Goal: Information Seeking & Learning: Check status

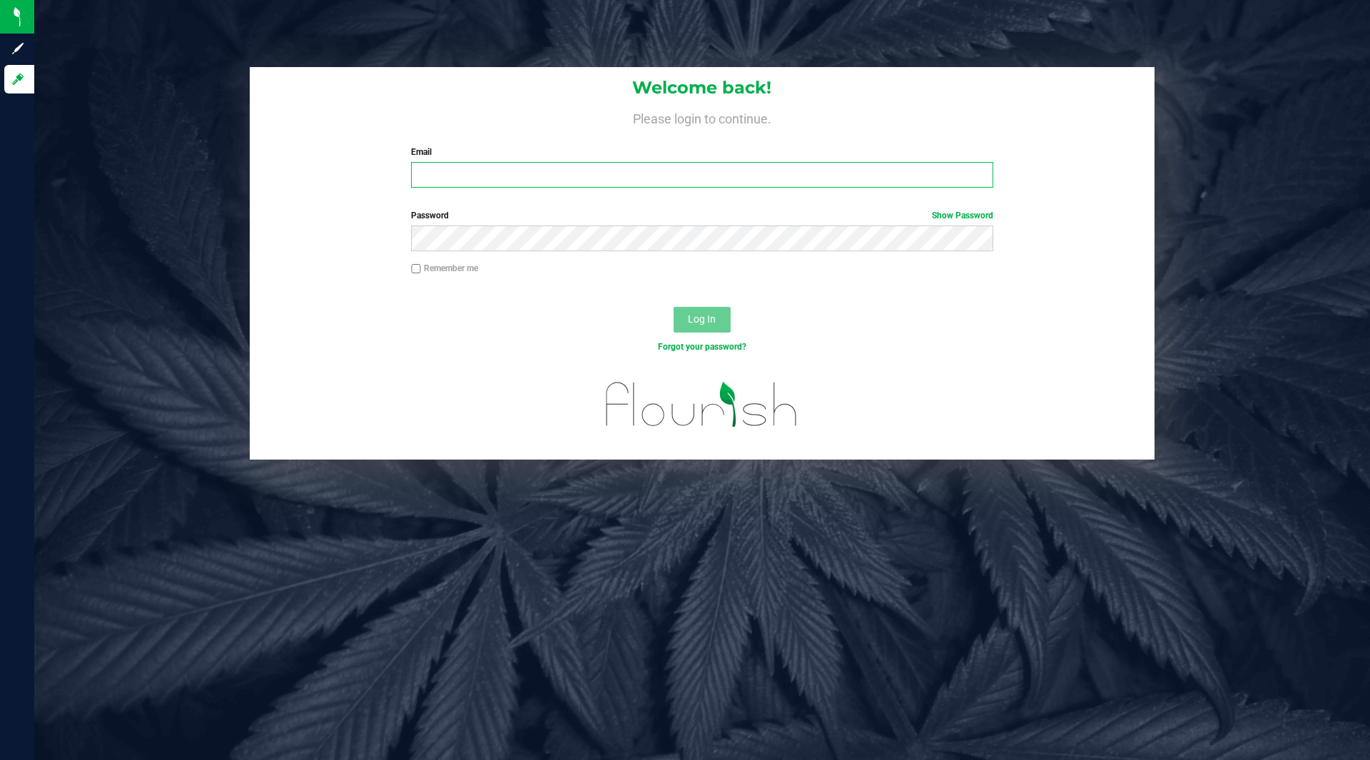
click at [520, 173] on input "Email" at bounding box center [702, 175] width 582 height 26
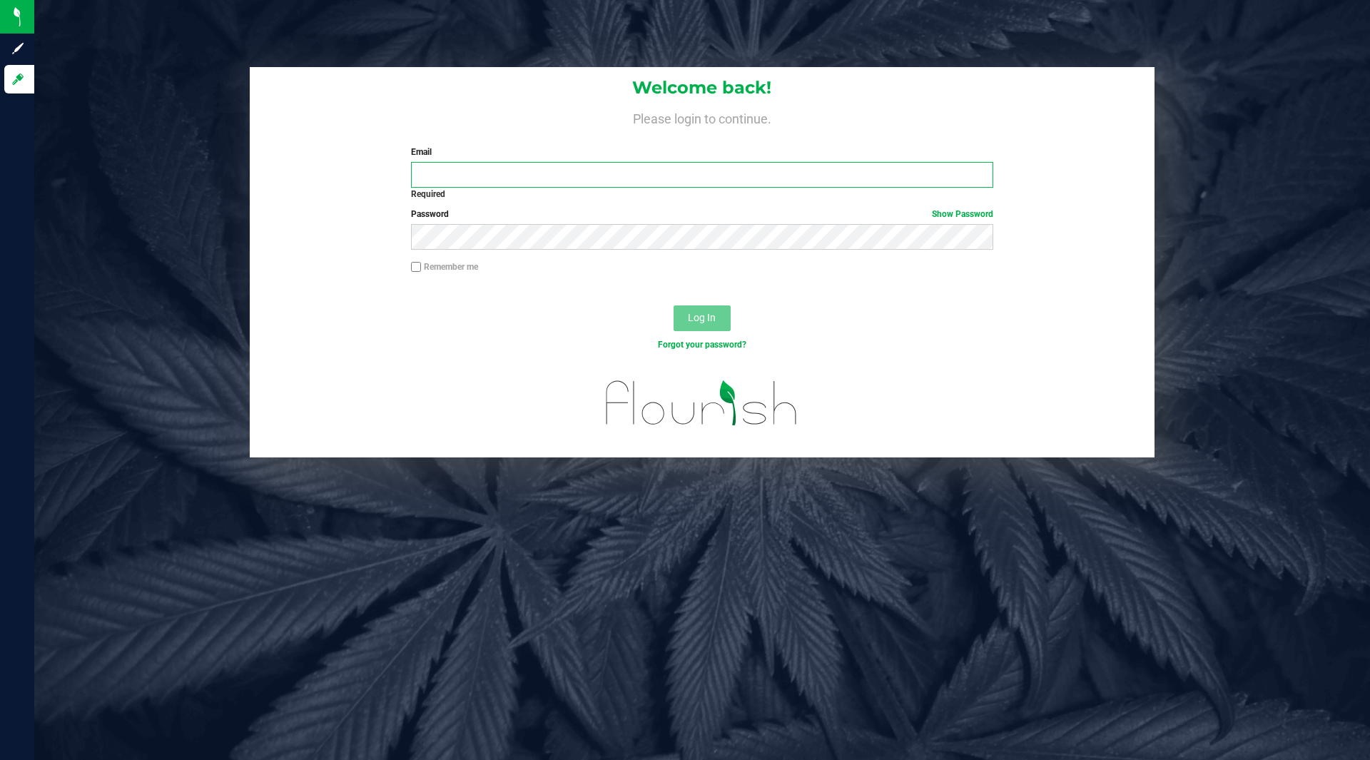
click at [502, 179] on input "Email" at bounding box center [702, 175] width 582 height 26
type input "[EMAIL_ADDRESS][DOMAIN_NAME]"
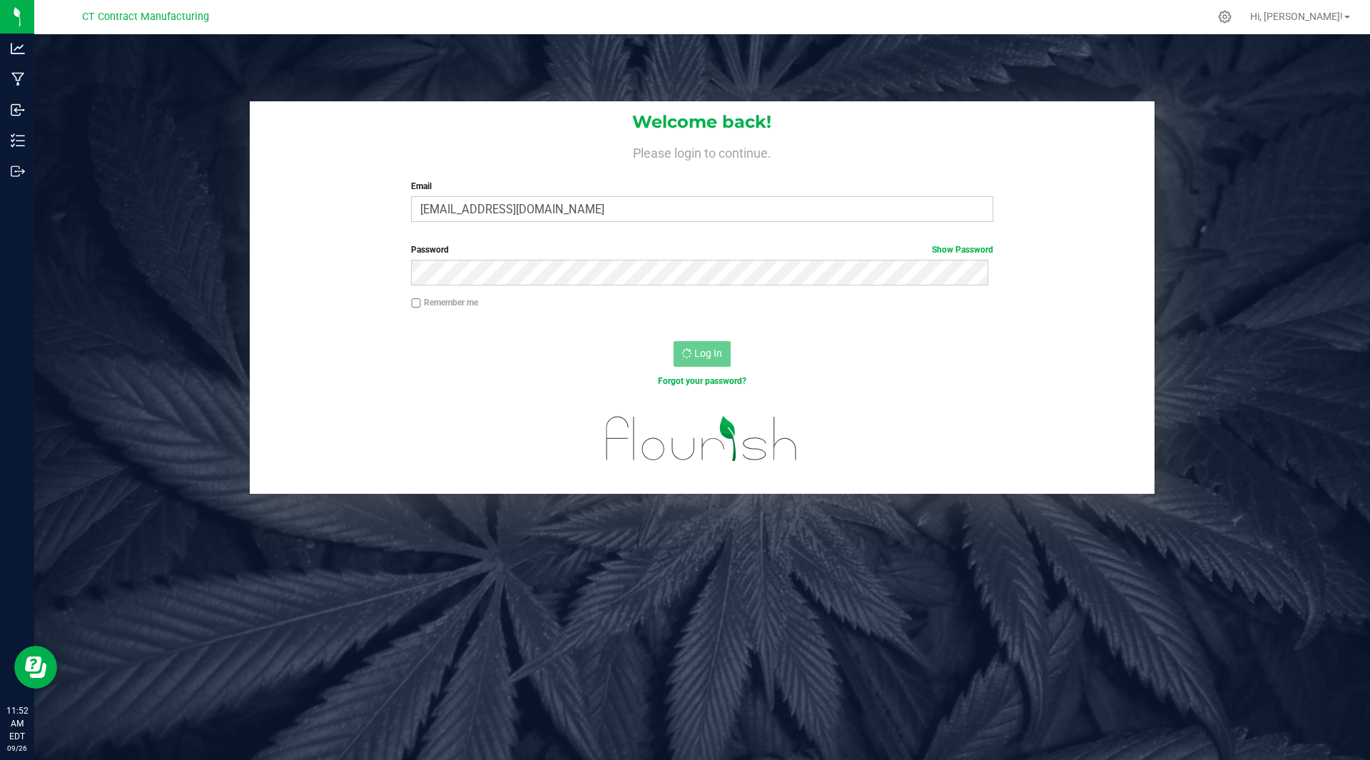
click at [442, 75] on div "Welcome back! Please login to continue. Email [EMAIL_ADDRESS][DOMAIN_NAME] Requ…" at bounding box center [702, 414] width 1336 height 760
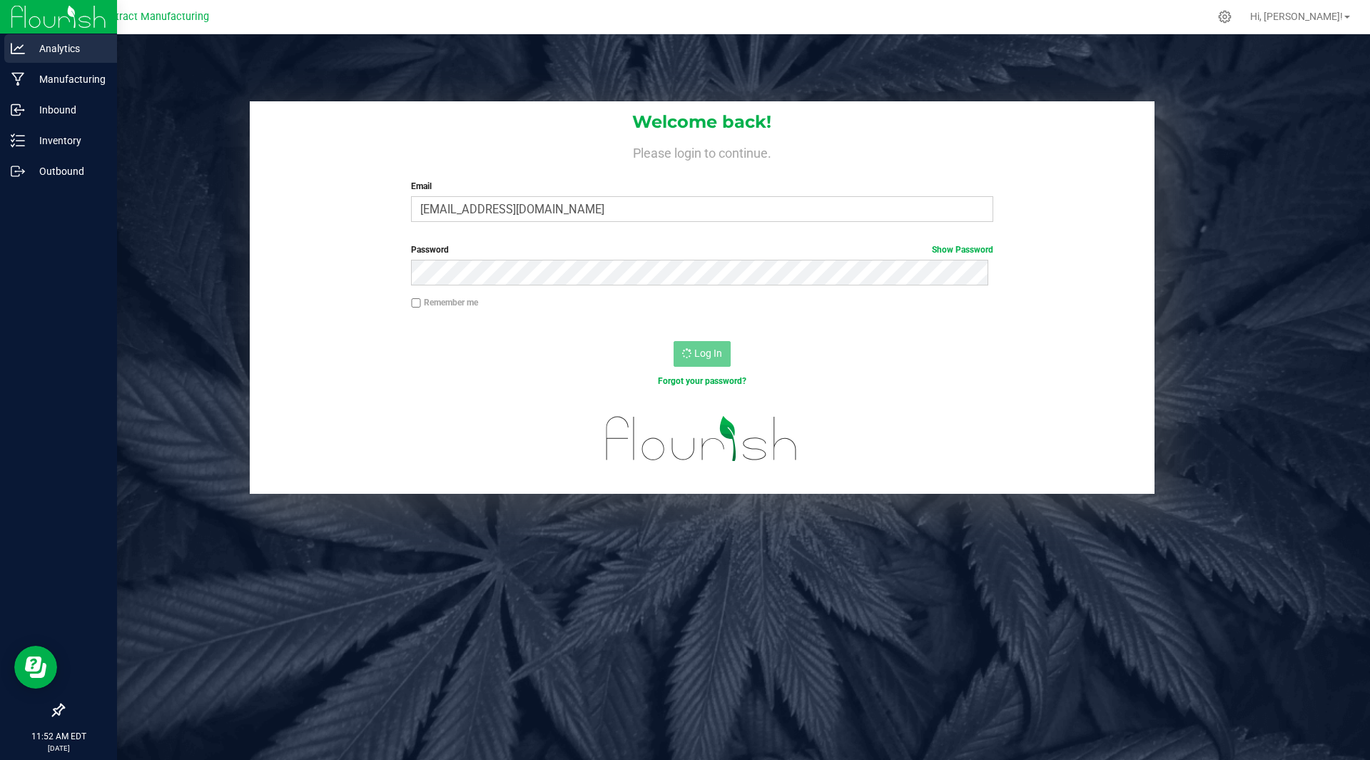
click at [64, 55] on p "Analytics" at bounding box center [68, 48] width 86 height 17
